Goal: Task Accomplishment & Management: Use online tool/utility

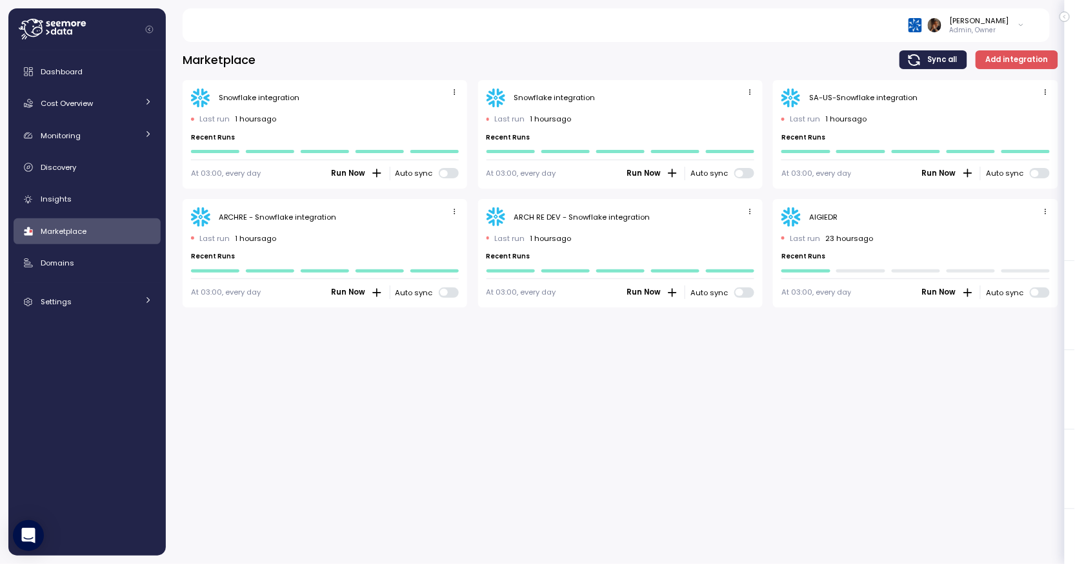
click at [1050, 213] on icon "button" at bounding box center [1046, 211] width 8 height 8
click at [1034, 231] on div "Edit" at bounding box center [1033, 236] width 23 height 12
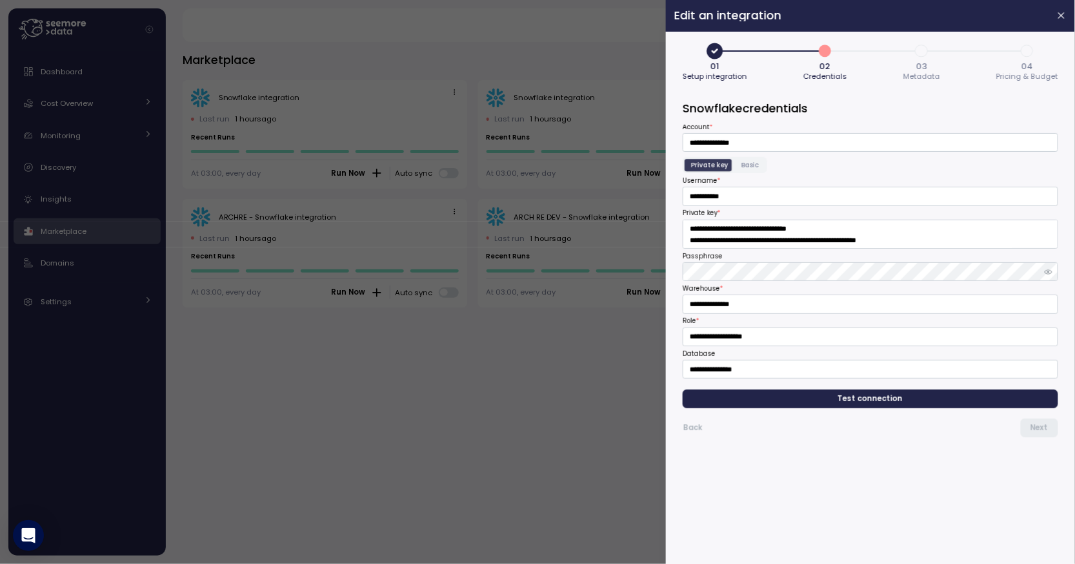
drag, startPoint x: 616, startPoint y: 380, endPoint x: 653, endPoint y: 553, distance: 177.0
click at [0, 0] on div at bounding box center [537, 282] width 1075 height 564
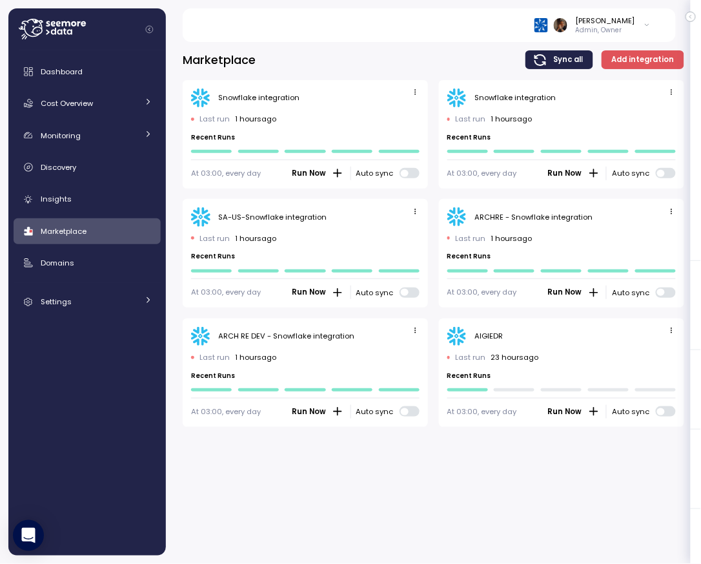
click at [671, 327] on icon "button" at bounding box center [671, 330] width 8 height 8
click at [658, 351] on div "Edit" at bounding box center [658, 355] width 23 height 12
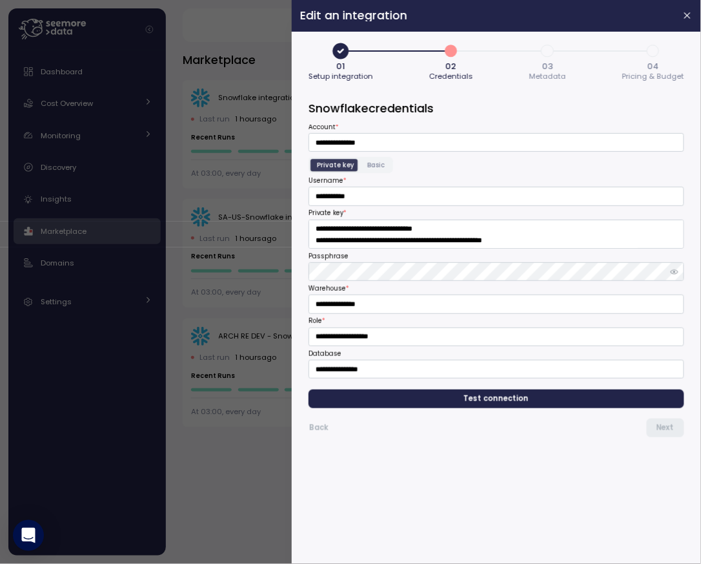
click at [547, 74] on span "Metadata" at bounding box center [547, 76] width 37 height 7
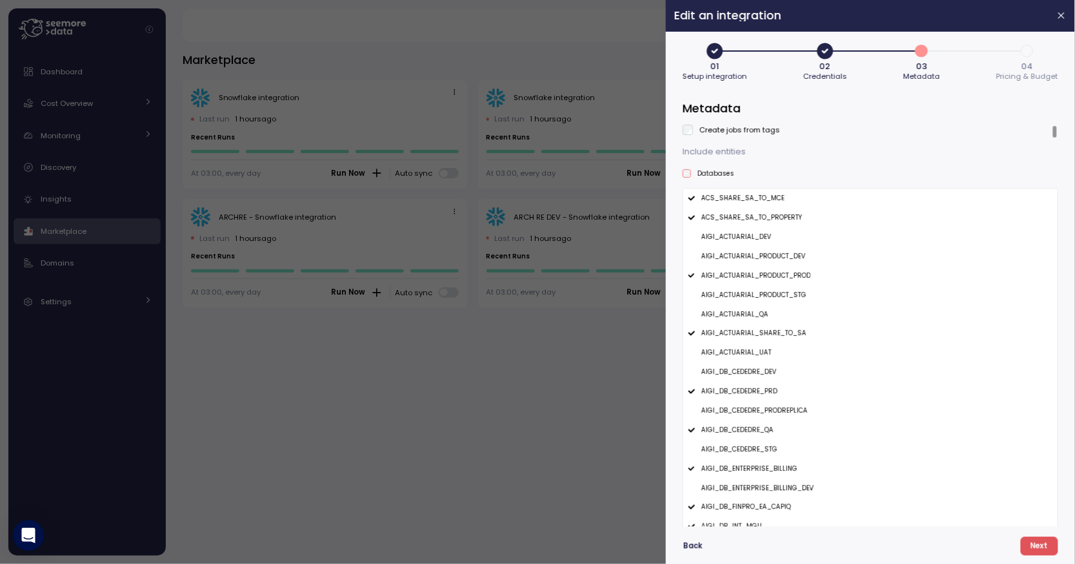
type button "2"
drag, startPoint x: 579, startPoint y: 392, endPoint x: 618, endPoint y: 429, distance: 53.9
click at [0, 0] on div at bounding box center [537, 282] width 1075 height 564
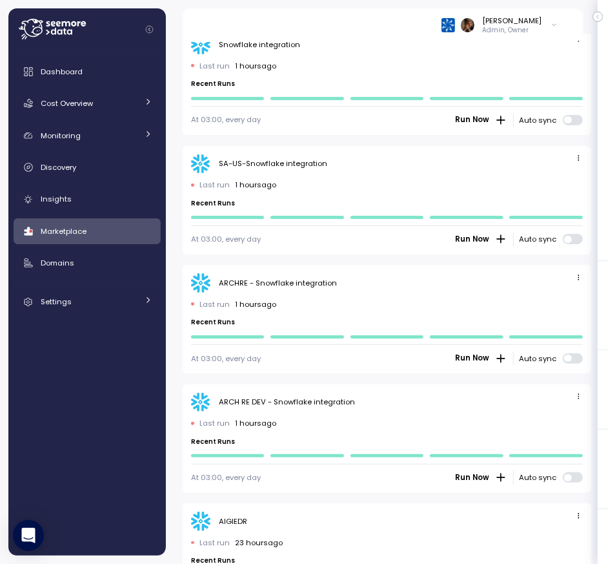
scroll to position [227, 0]
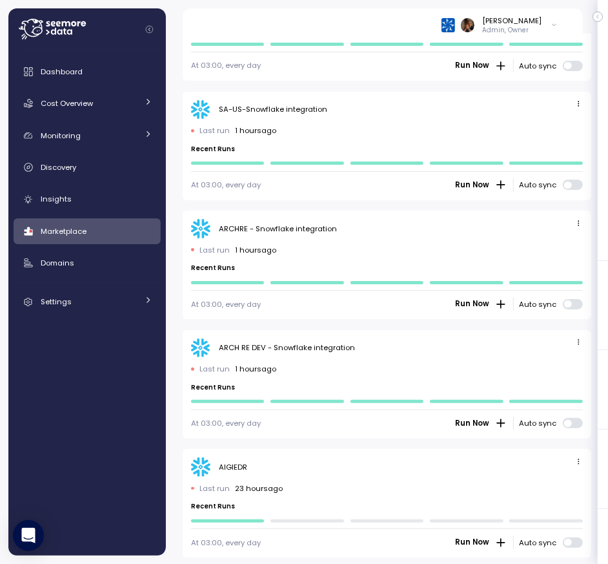
click at [576, 462] on icon "button" at bounding box center [579, 461] width 8 height 8
click at [558, 480] on div "Edit" at bounding box center [566, 484] width 23 height 12
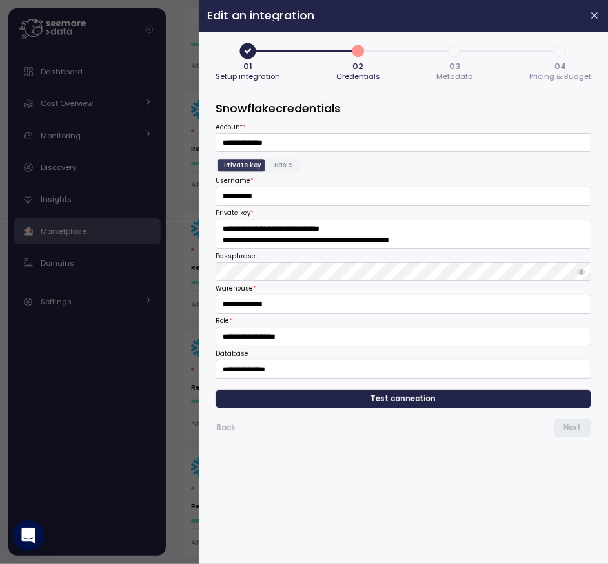
click at [457, 65] on span "03" at bounding box center [454, 66] width 11 height 8
